Goal: Information Seeking & Learning: Compare options

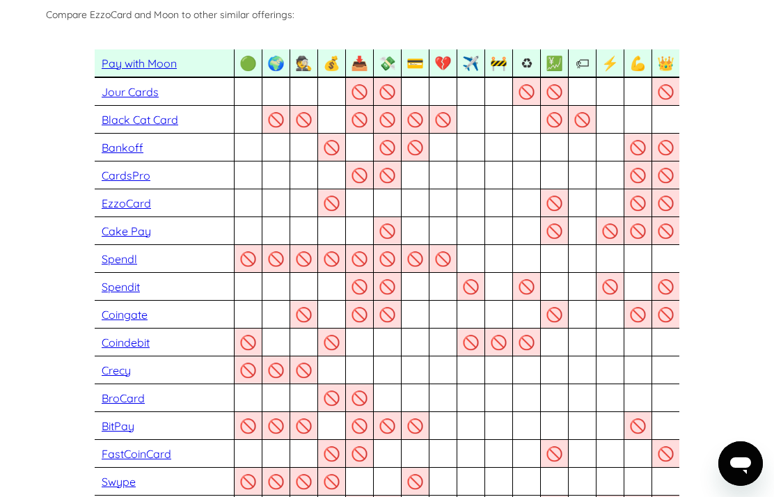
scroll to position [904, 0]
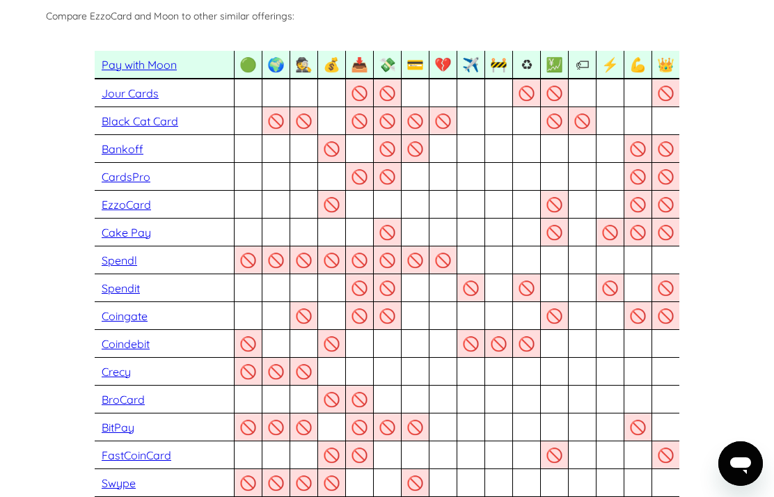
click at [303, 69] on div "🕵" at bounding box center [303, 64] width 17 height 17
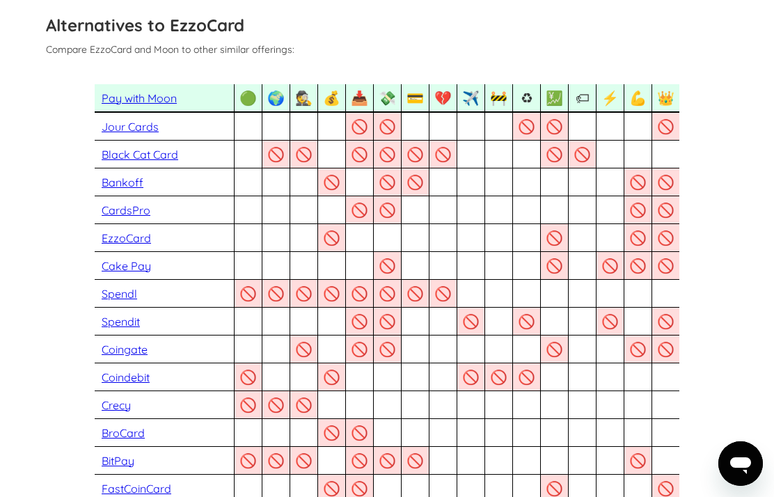
click at [301, 96] on div "🕵" at bounding box center [303, 97] width 17 height 17
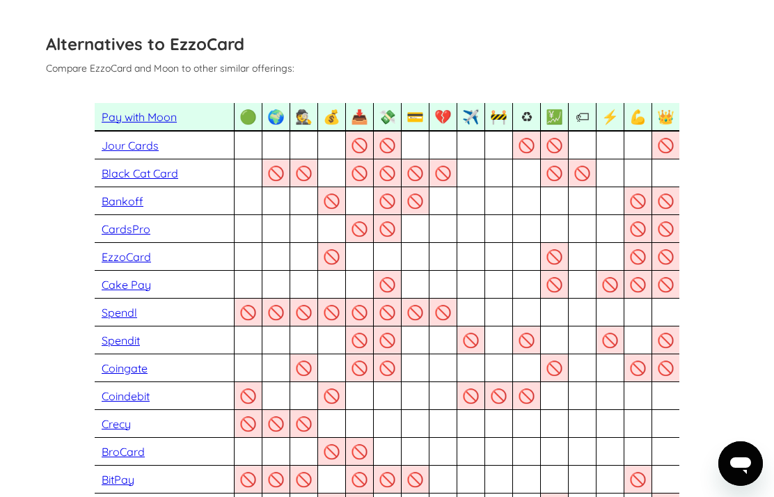
scroll to position [847, 0]
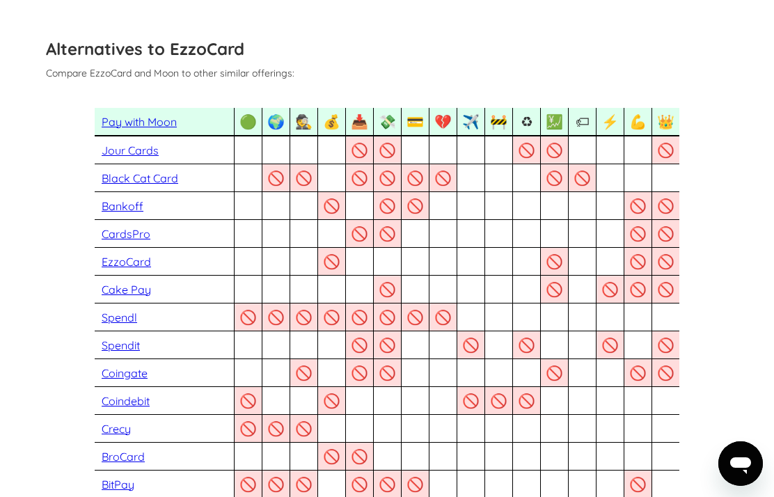
click at [303, 122] on div "🕵" at bounding box center [303, 121] width 17 height 17
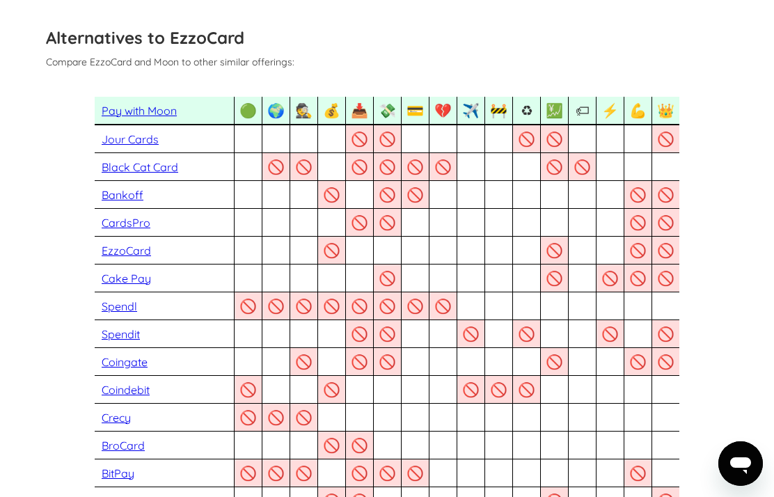
click at [559, 108] on div "💹" at bounding box center [554, 110] width 17 height 17
click at [561, 111] on div "💹" at bounding box center [554, 110] width 17 height 17
click at [642, 109] on div "💪" at bounding box center [637, 110] width 17 height 17
click at [639, 114] on div "💪" at bounding box center [637, 110] width 17 height 17
click at [727, 106] on section "Pay with Moon 🟢 🟢 Live & Active Many crypto card providers have disappeared ove…" at bounding box center [386, 500] width 681 height 807
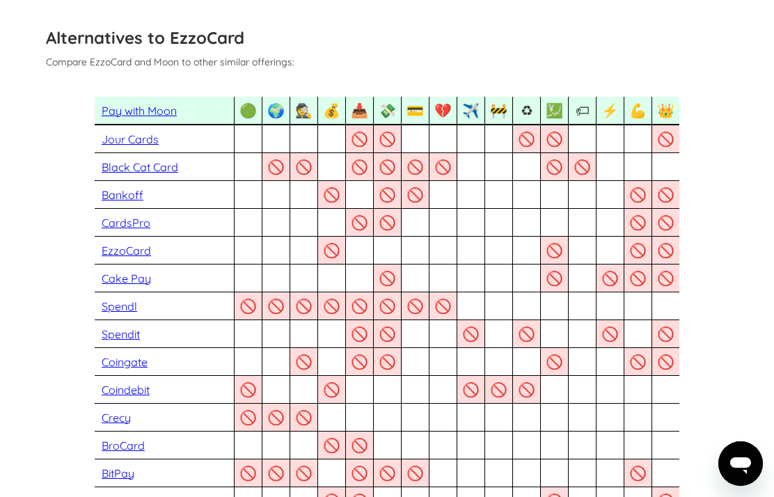
scroll to position [873, 0]
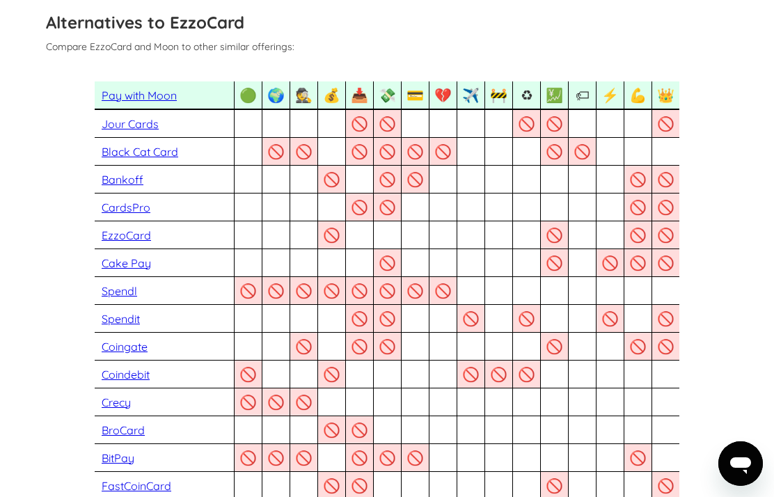
click at [366, 93] on div "📥" at bounding box center [359, 94] width 17 height 17
click at [395, 91] on div "💸" at bounding box center [387, 94] width 17 height 17
click at [556, 92] on div "💹" at bounding box center [554, 94] width 17 height 17
click at [640, 91] on div "💪" at bounding box center [637, 94] width 17 height 17
click at [671, 93] on div "👑" at bounding box center [665, 94] width 17 height 17
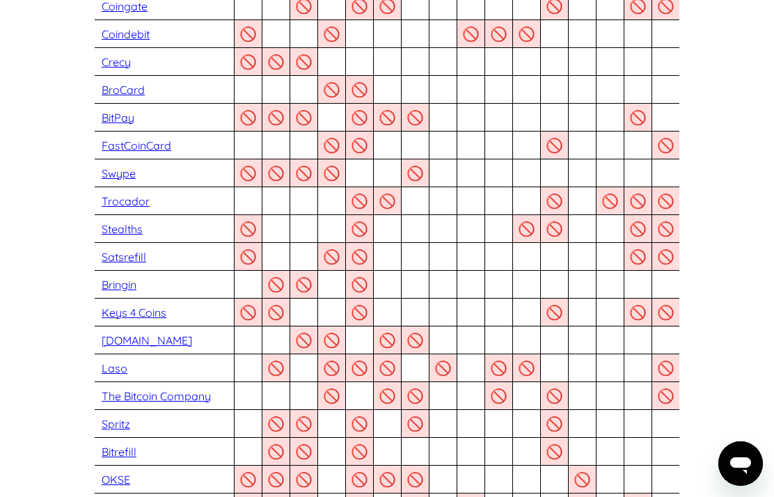
scroll to position [1206, 0]
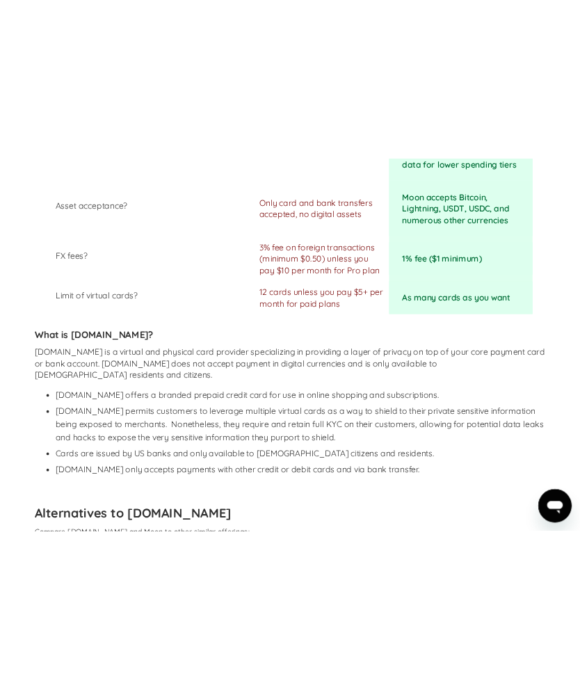
scroll to position [614, 0]
